Goal: Transaction & Acquisition: Purchase product/service

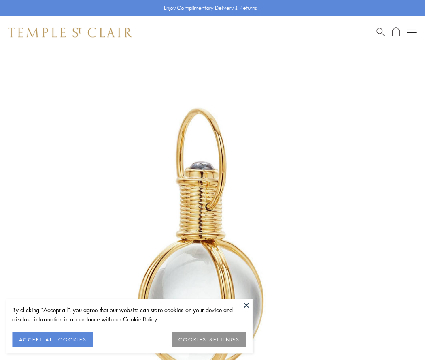
scroll to position [211, 0]
